Goal: Information Seeking & Learning: Learn about a topic

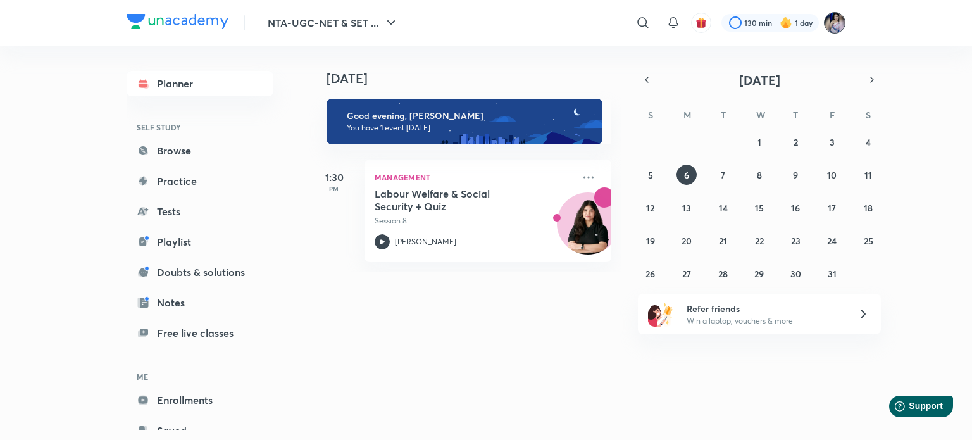
click at [838, 24] on img at bounding box center [835, 23] width 22 height 22
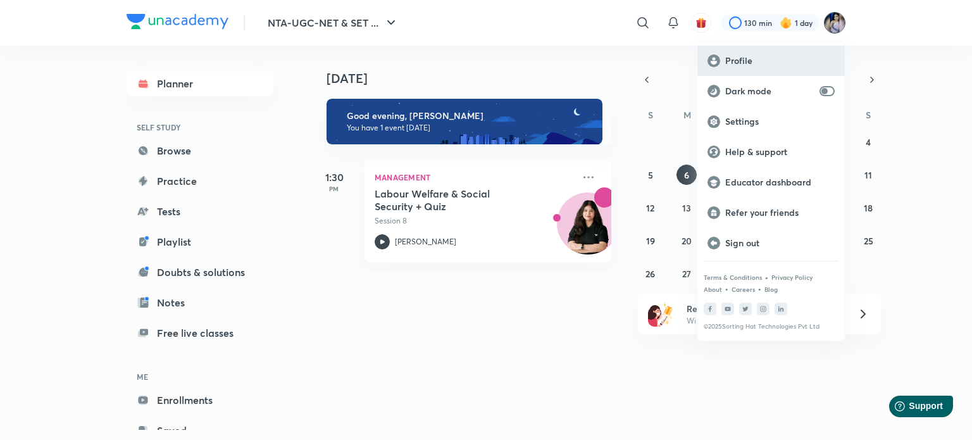
click at [736, 66] on p "Profile" at bounding box center [779, 60] width 109 height 11
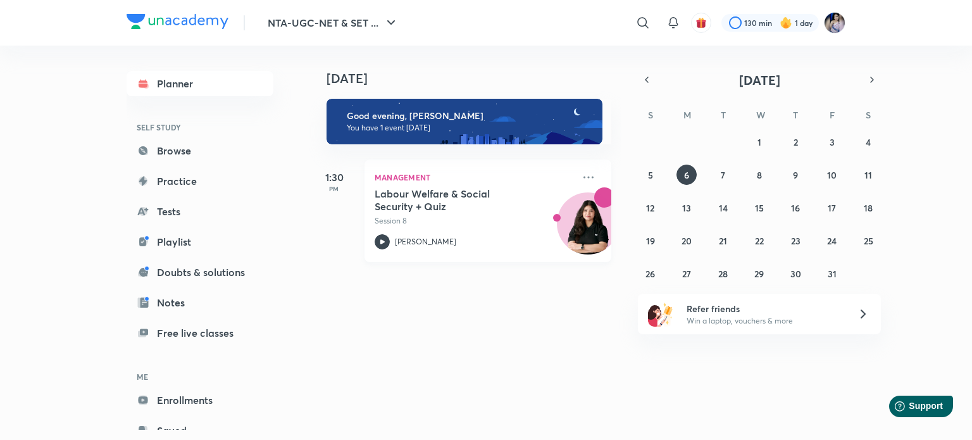
click at [388, 234] on div at bounding box center [381, 241] width 15 height 15
click at [838, 26] on img at bounding box center [835, 23] width 22 height 22
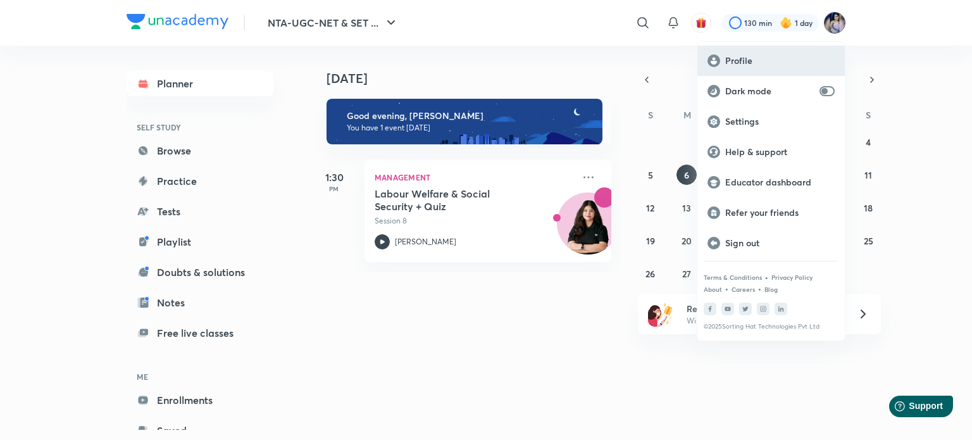
click at [744, 61] on p "Profile" at bounding box center [779, 60] width 109 height 11
click at [749, 58] on p "Profile" at bounding box center [779, 60] width 109 height 11
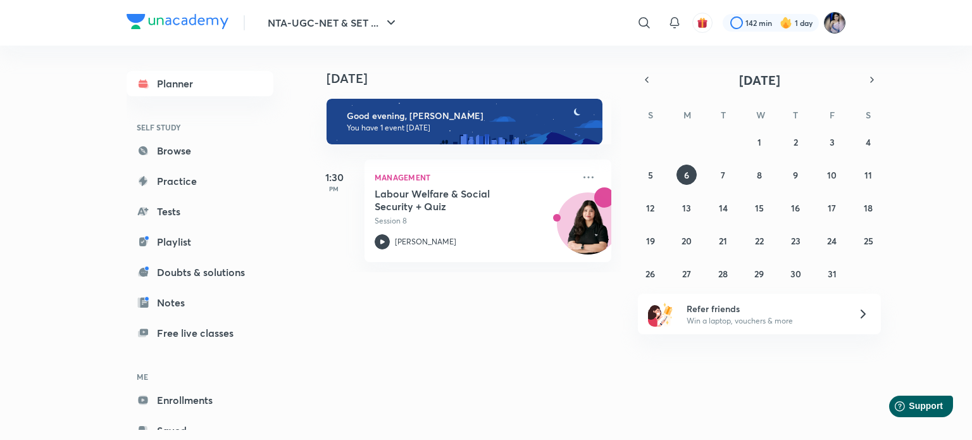
click at [832, 32] on img at bounding box center [835, 23] width 22 height 22
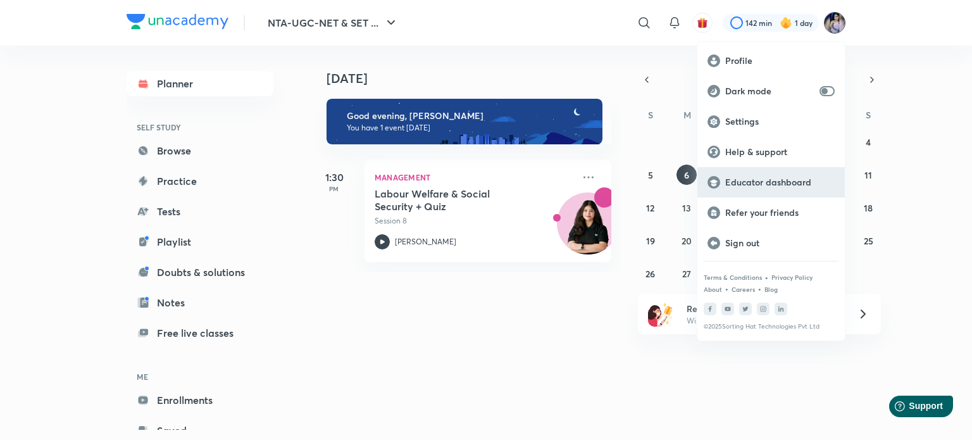
click at [752, 176] on p "Educator dashboard" at bounding box center [779, 181] width 109 height 11
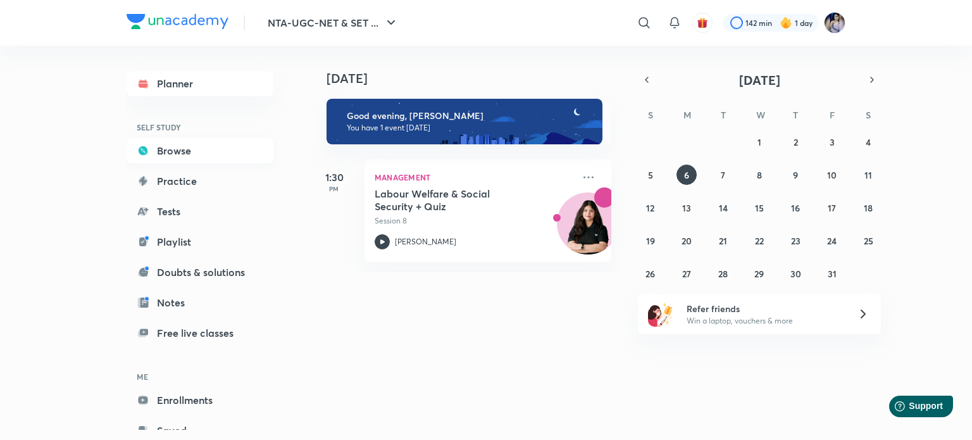
click at [180, 149] on link "Browse" at bounding box center [200, 150] width 147 height 25
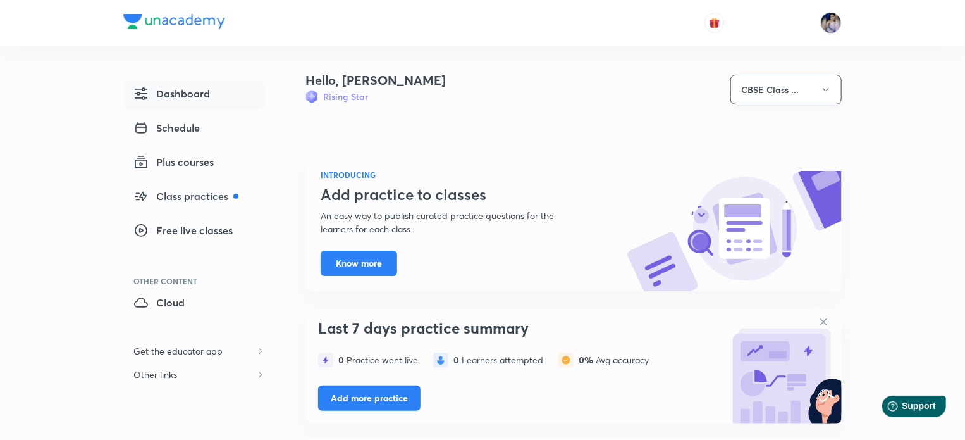
click at [808, 93] on button "CBSE Class ..." at bounding box center [786, 90] width 111 height 30
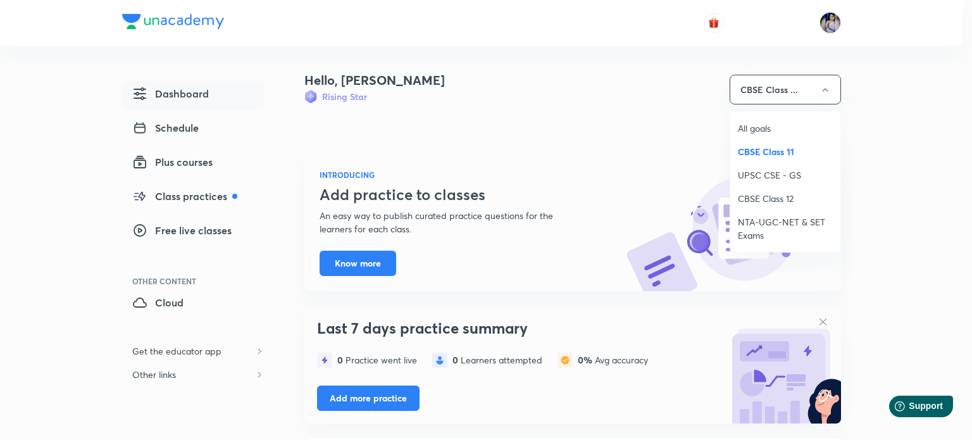
click at [745, 225] on span "NTA-UGC-NET & SET Exams" at bounding box center [785, 228] width 95 height 27
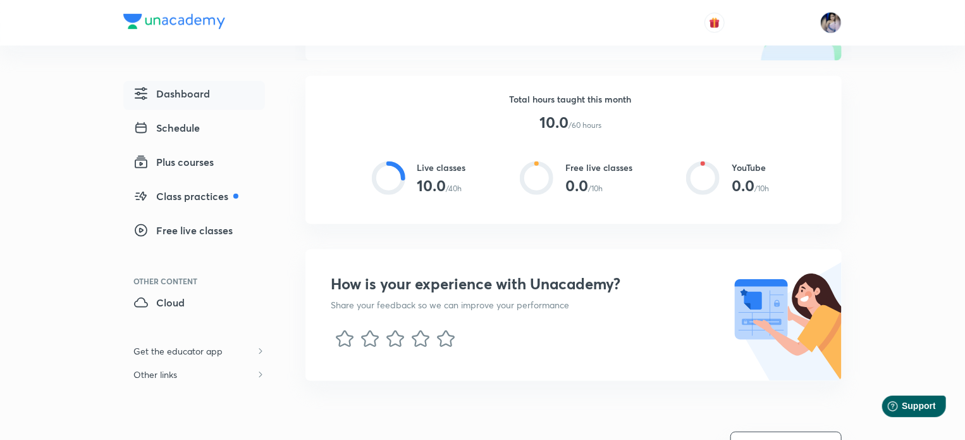
scroll to position [601, 0]
